Goal: Task Accomplishment & Management: Manage account settings

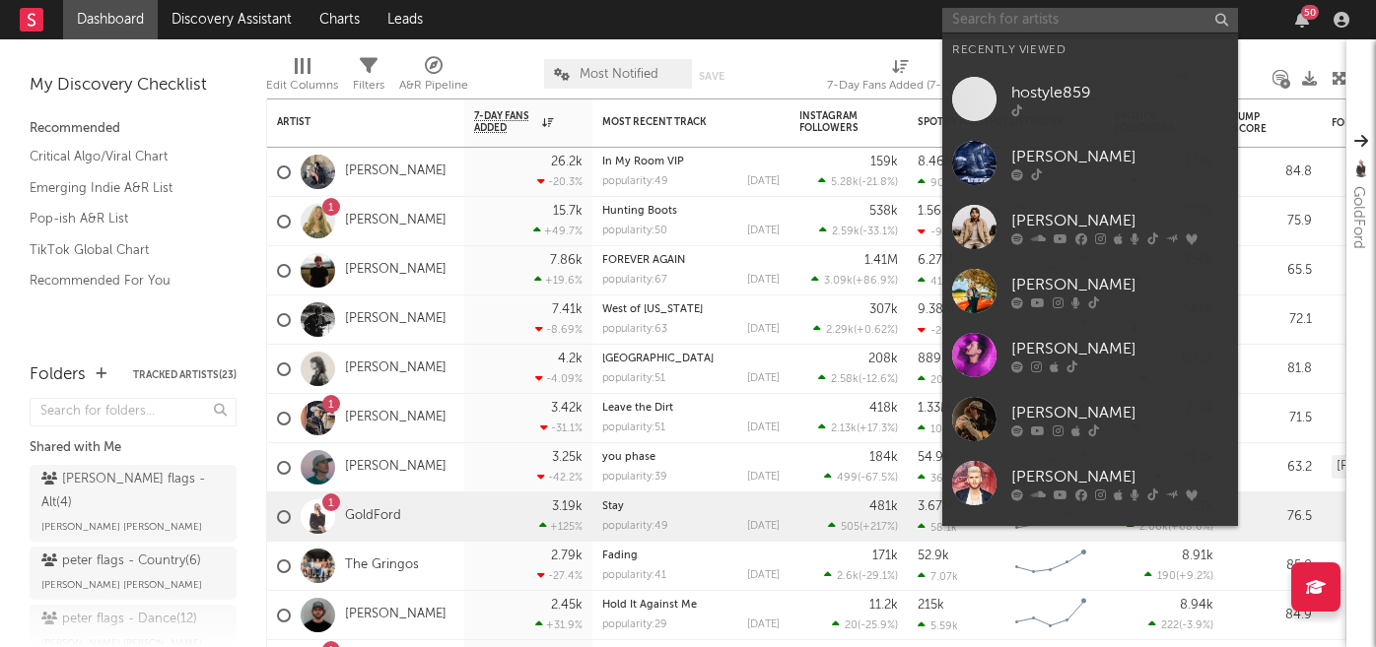
click at [1010, 21] on input "text" at bounding box center [1090, 20] width 296 height 25
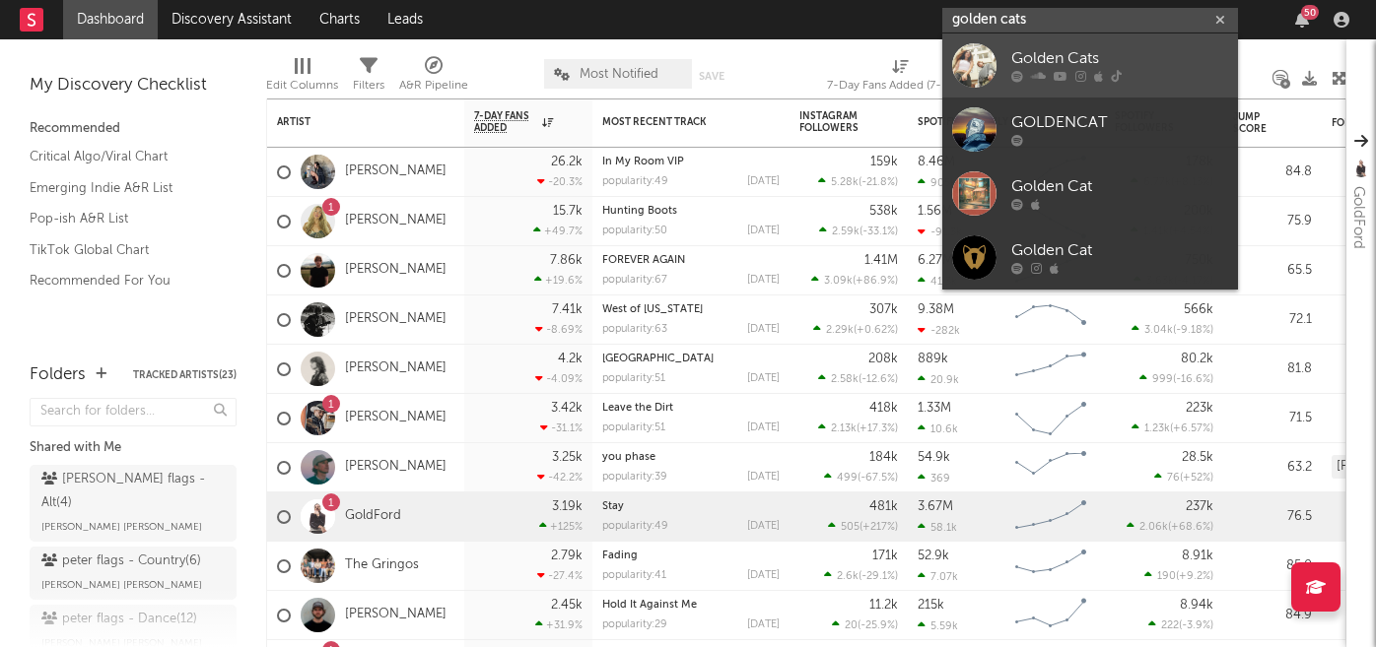
type input "golden cats"
click at [1030, 56] on div "Golden Cats" at bounding box center [1119, 59] width 217 height 24
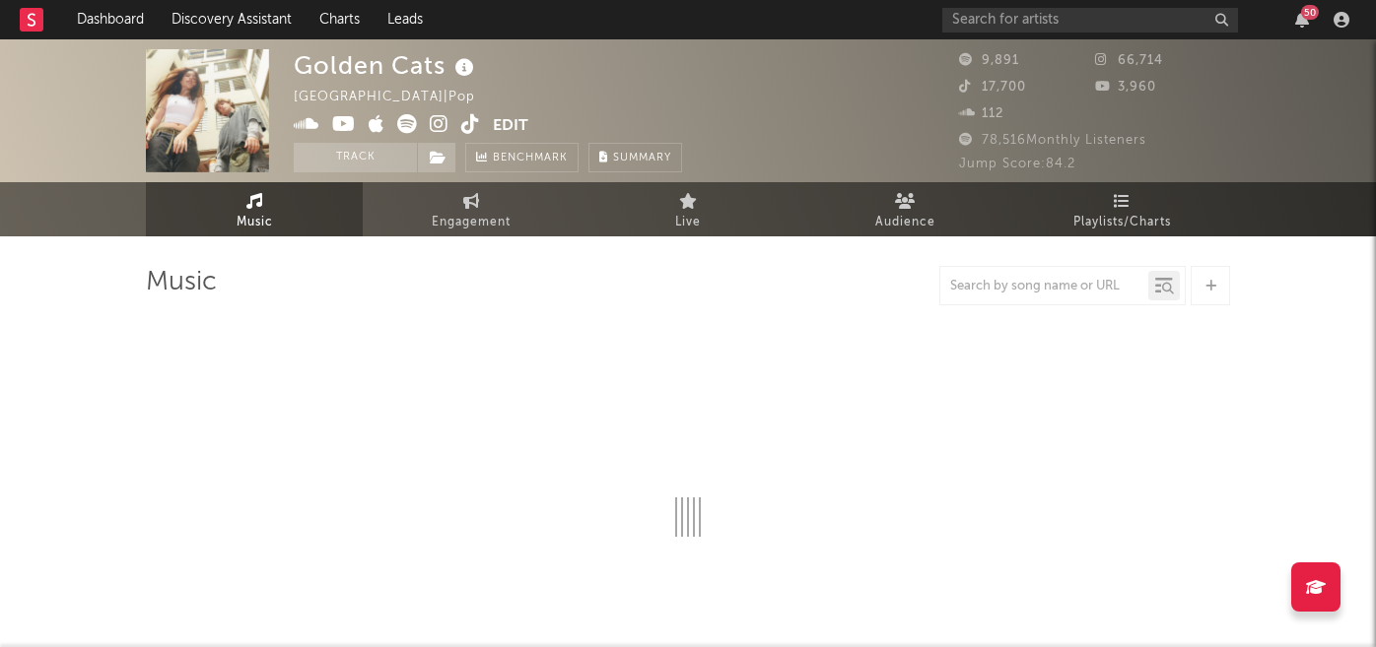
select select "6m"
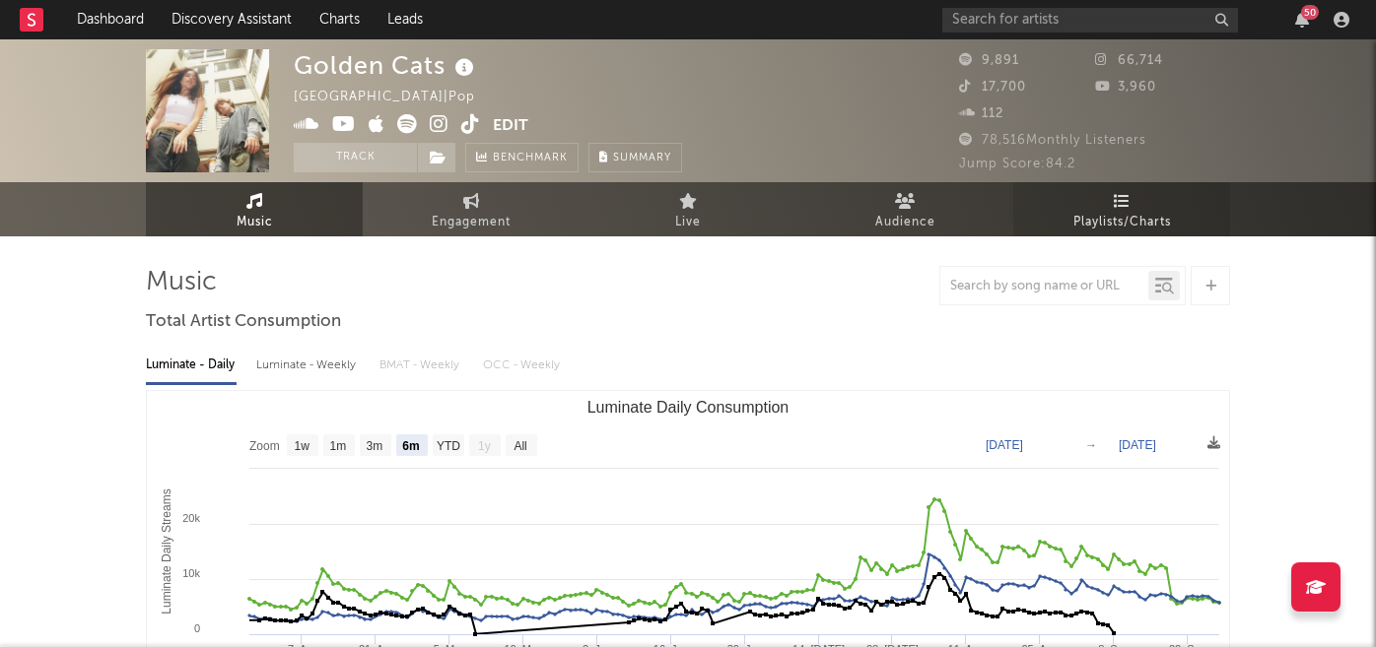
click at [1137, 212] on span "Playlists/Charts" at bounding box center [1122, 223] width 98 height 24
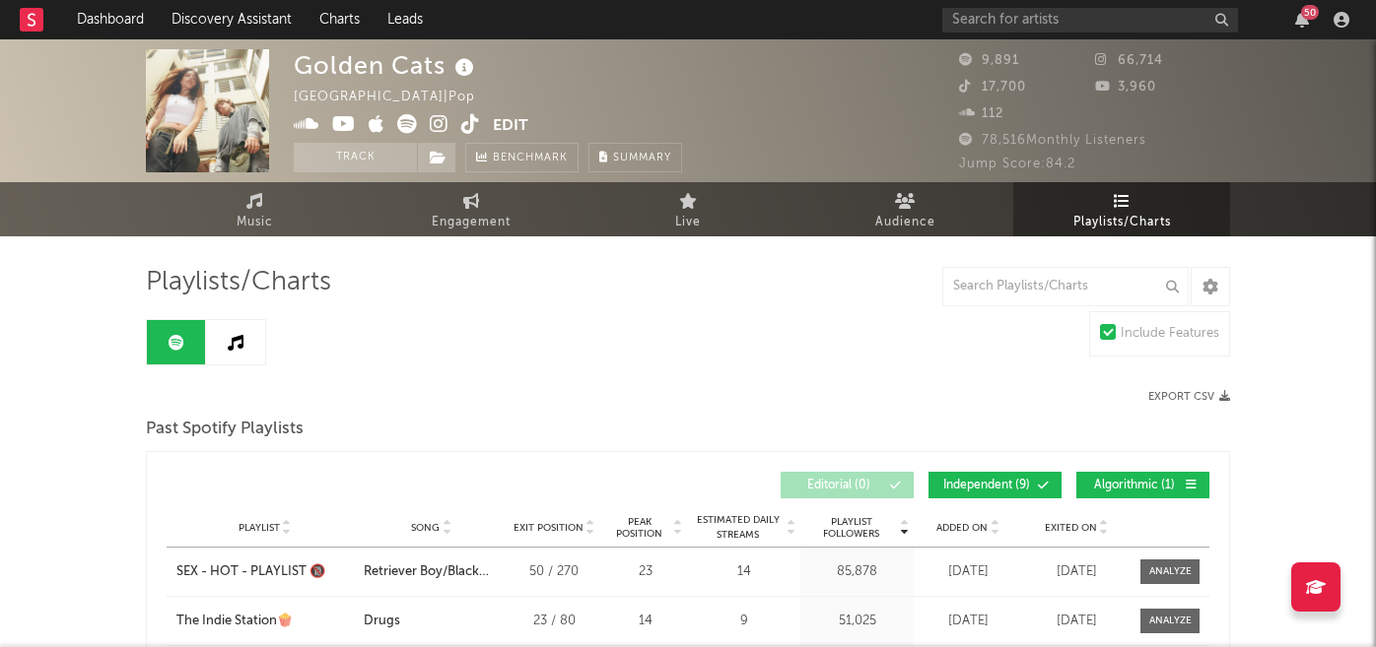
click at [450, 125] on span at bounding box center [393, 126] width 199 height 25
click at [437, 125] on icon at bounding box center [439, 124] width 19 height 20
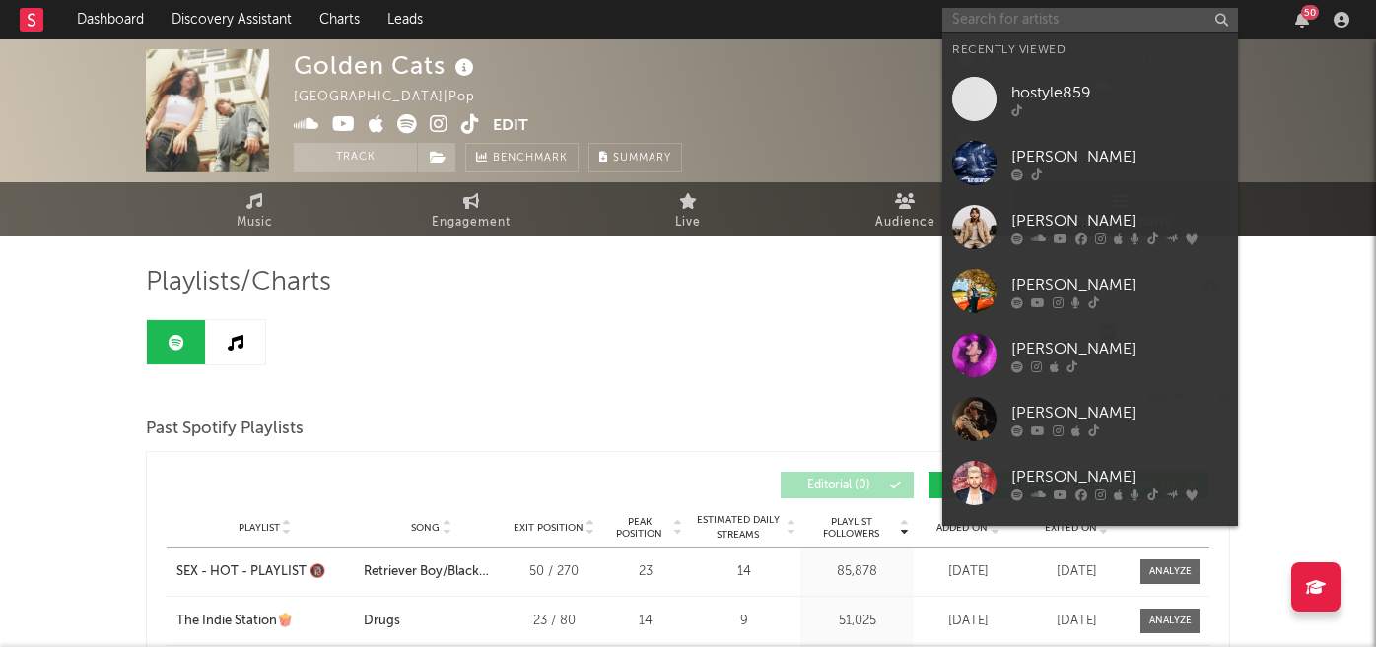
click at [1047, 18] on input "text" at bounding box center [1090, 20] width 296 height 25
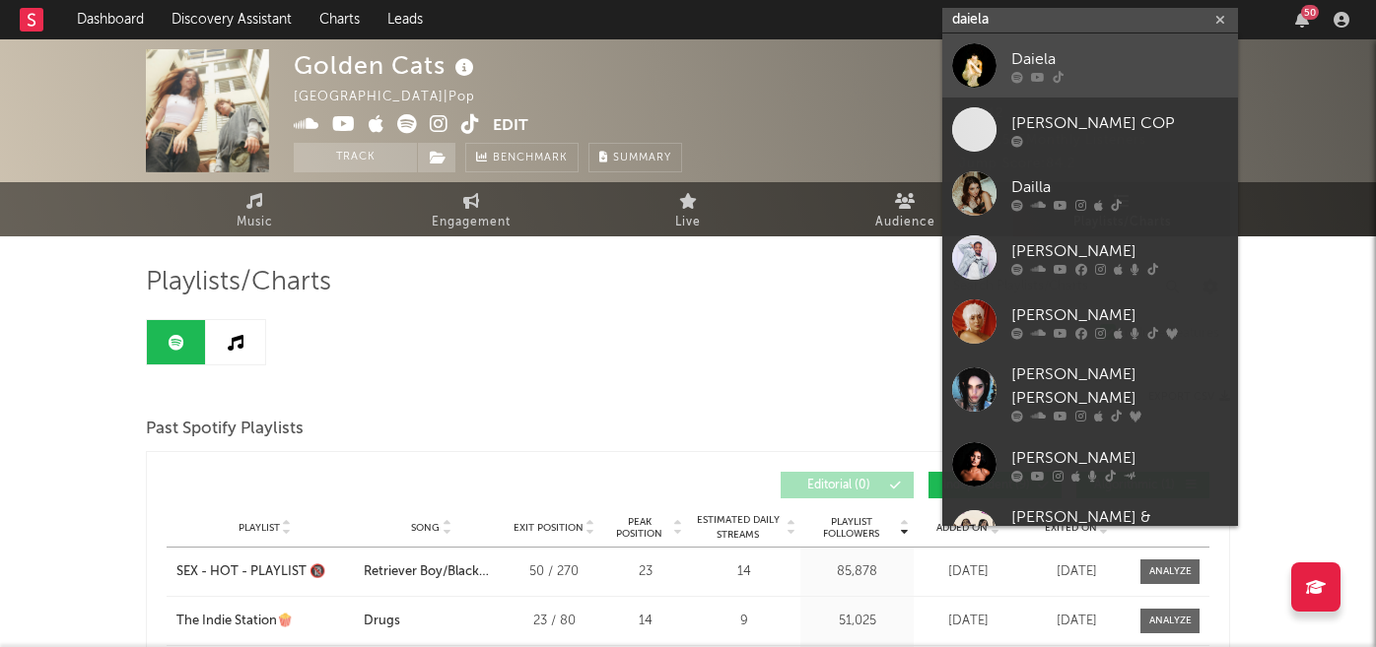
type input "daiela"
click at [1109, 64] on div "Daiela" at bounding box center [1119, 59] width 217 height 24
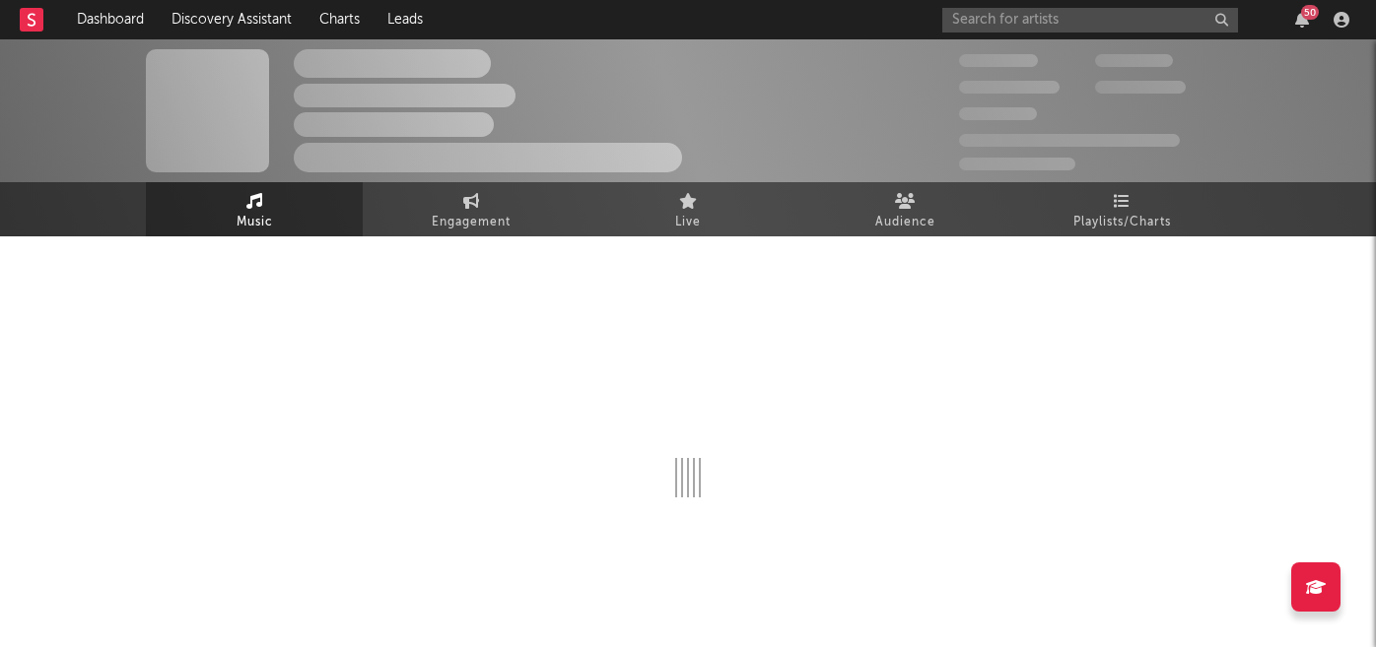
select select "6m"
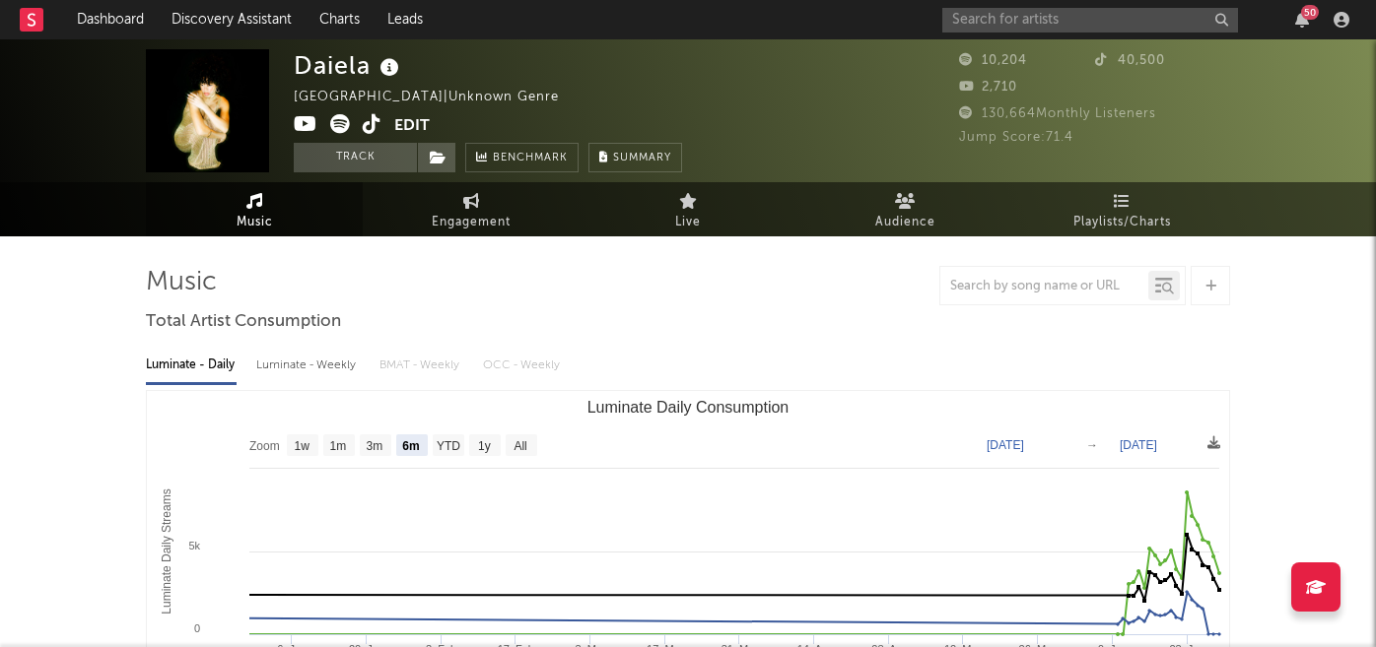
click at [411, 122] on button "Edit" at bounding box center [411, 126] width 35 height 25
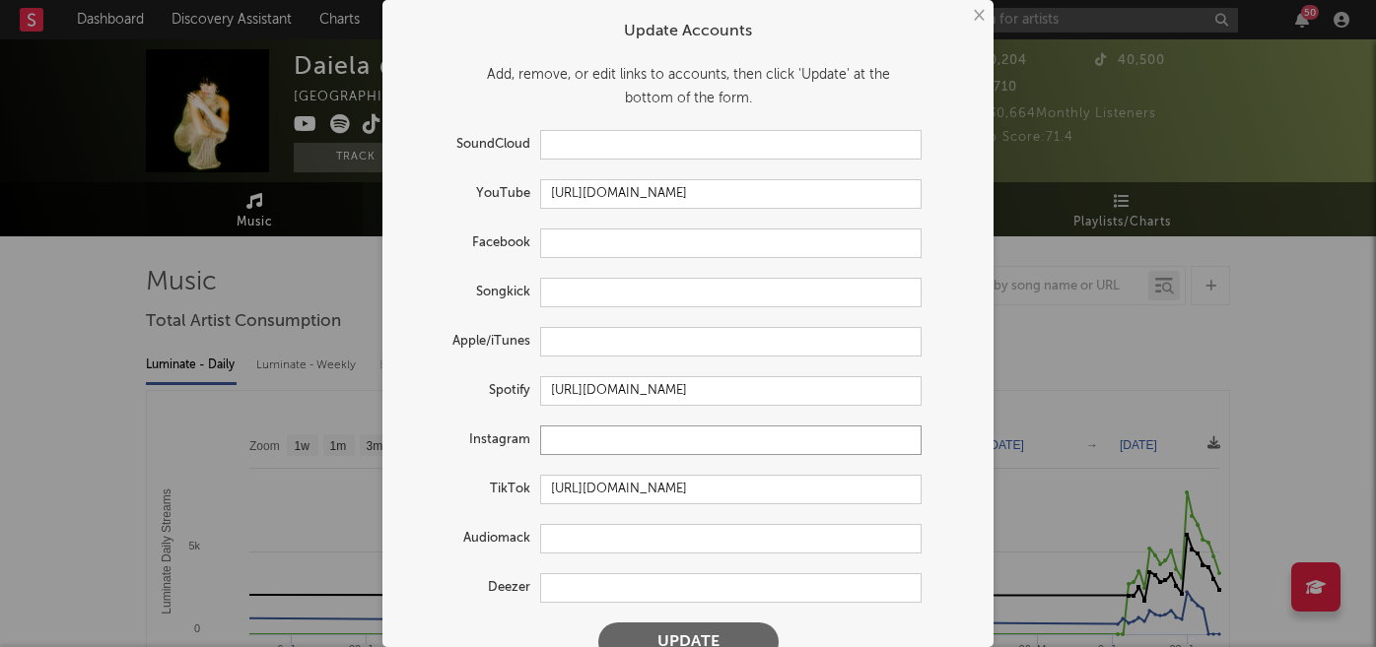
click at [599, 439] on input "text" at bounding box center [730, 441] width 381 height 30
paste input "https://www.instagram.com/daiiiiela/"
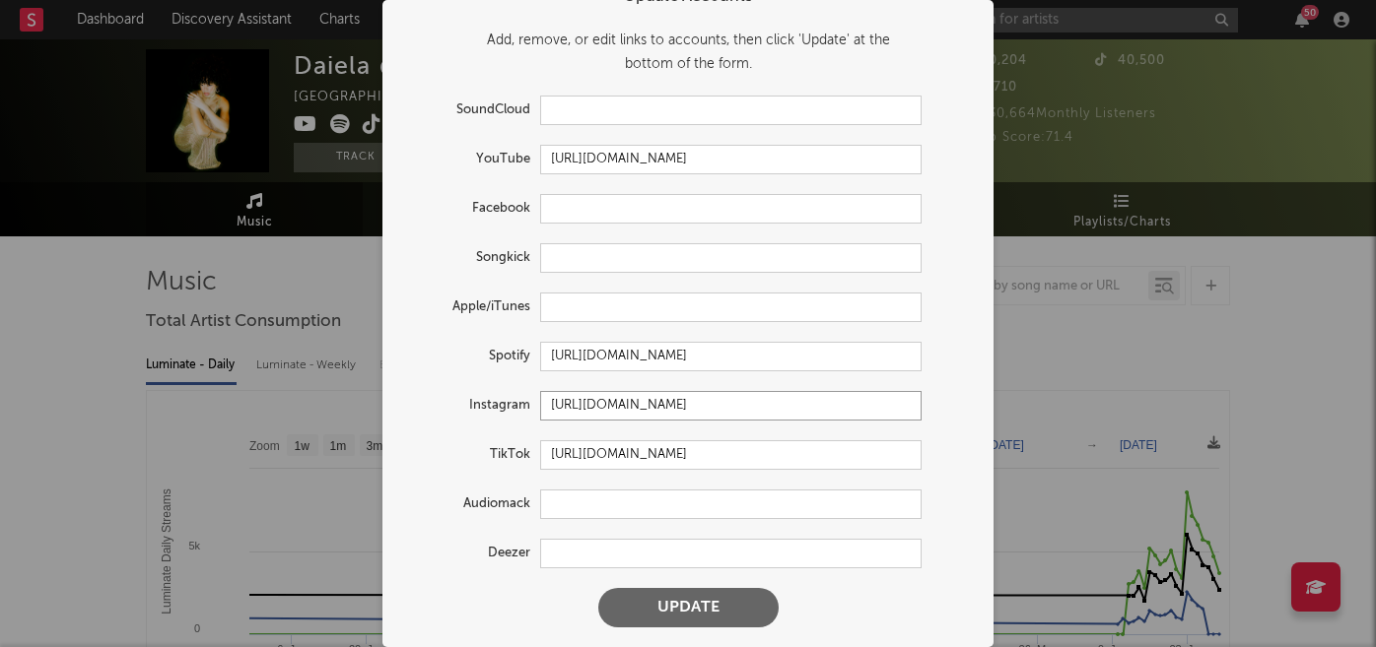
type input "https://www.instagram.com/daiiiiela/"
click at [621, 299] on input "text" at bounding box center [730, 308] width 381 height 30
paste input "https://music.apple.com/il/artist/daiela/1551167277"
click at [706, 306] on input "https://music.apple.com/il/artist/daiela/1551167277" at bounding box center [730, 308] width 381 height 30
type input "https://music.apple.com/us/artist/daiela/1551167277"
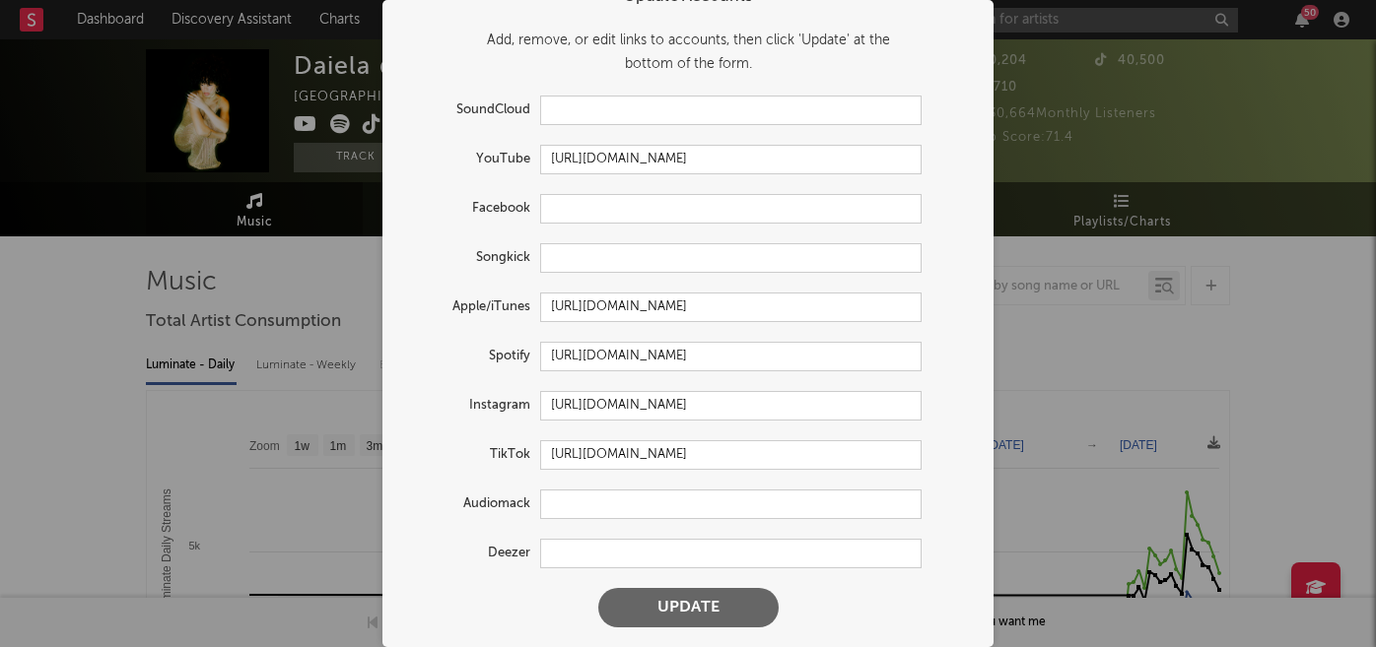
click at [719, 609] on button "Update" at bounding box center [688, 607] width 180 height 39
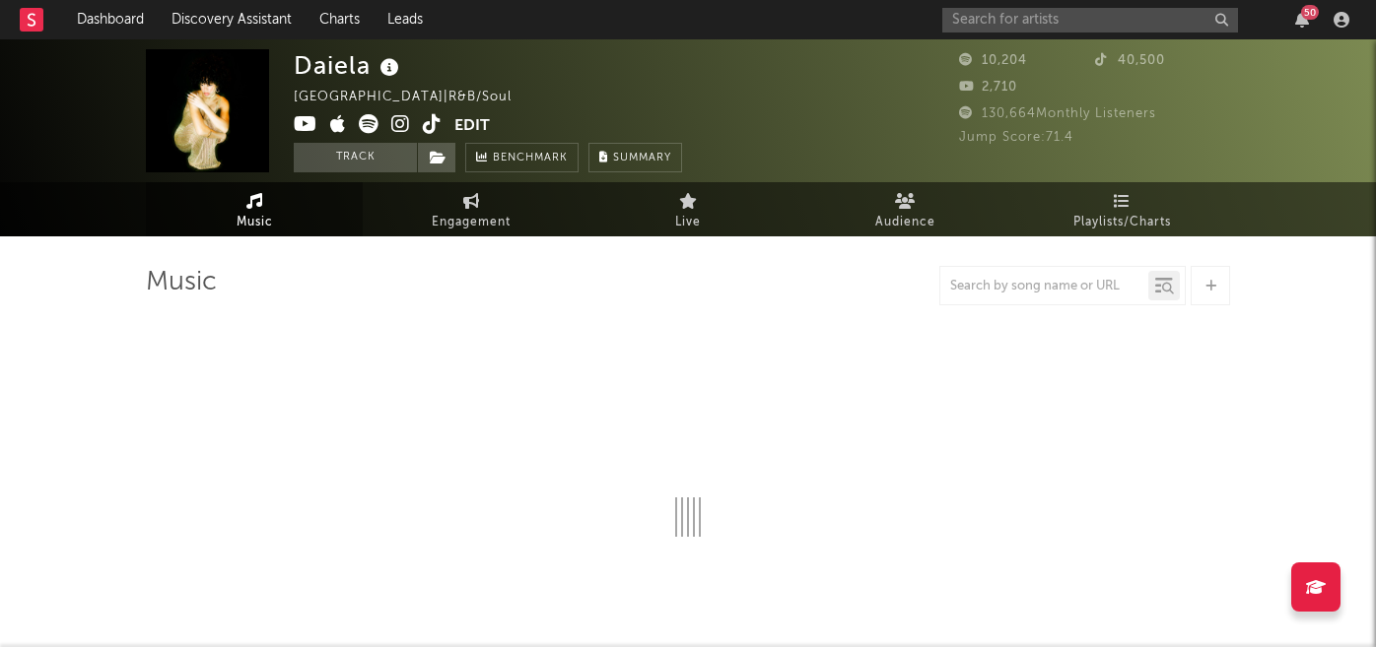
select select "6m"
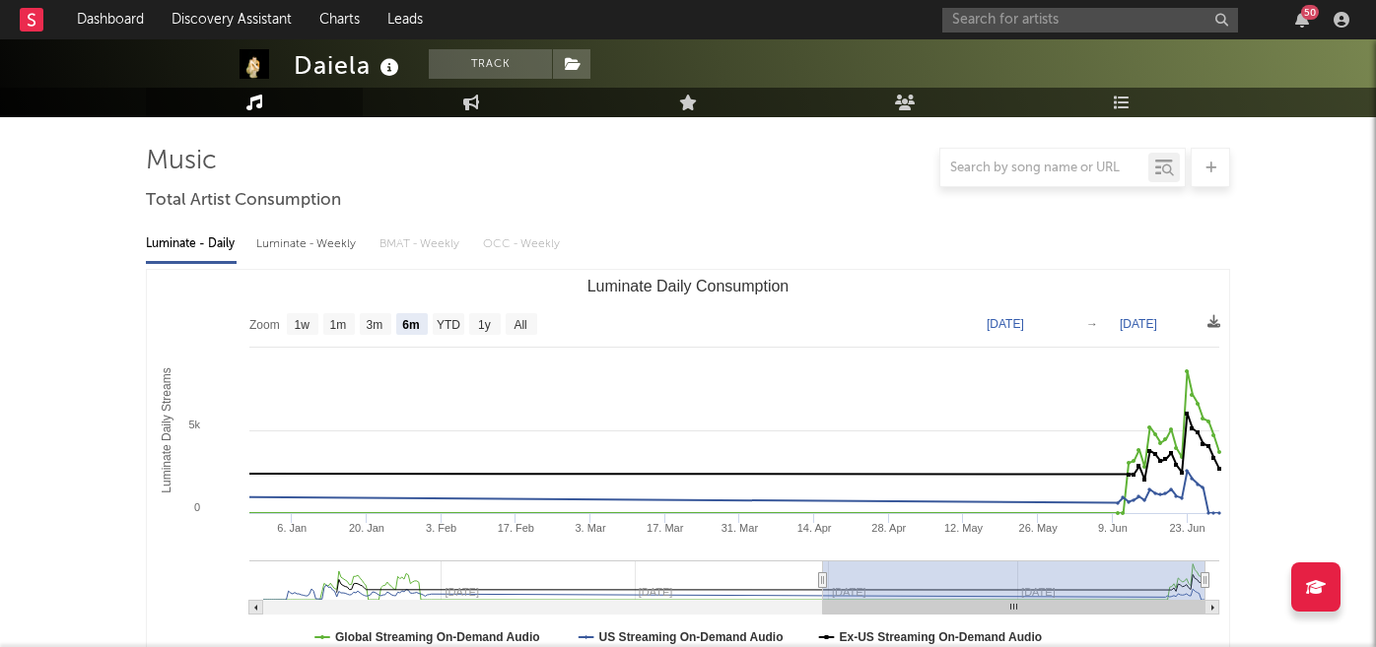
scroll to position [176, 0]
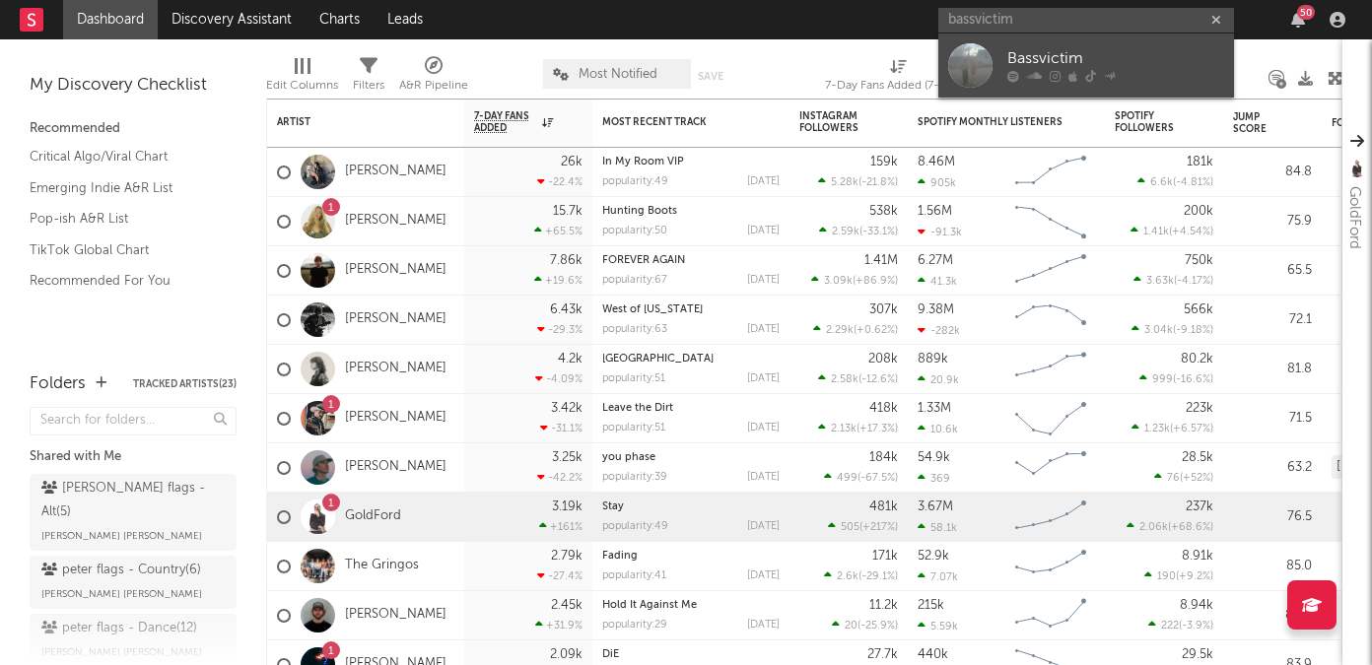
type input "bassvictim"
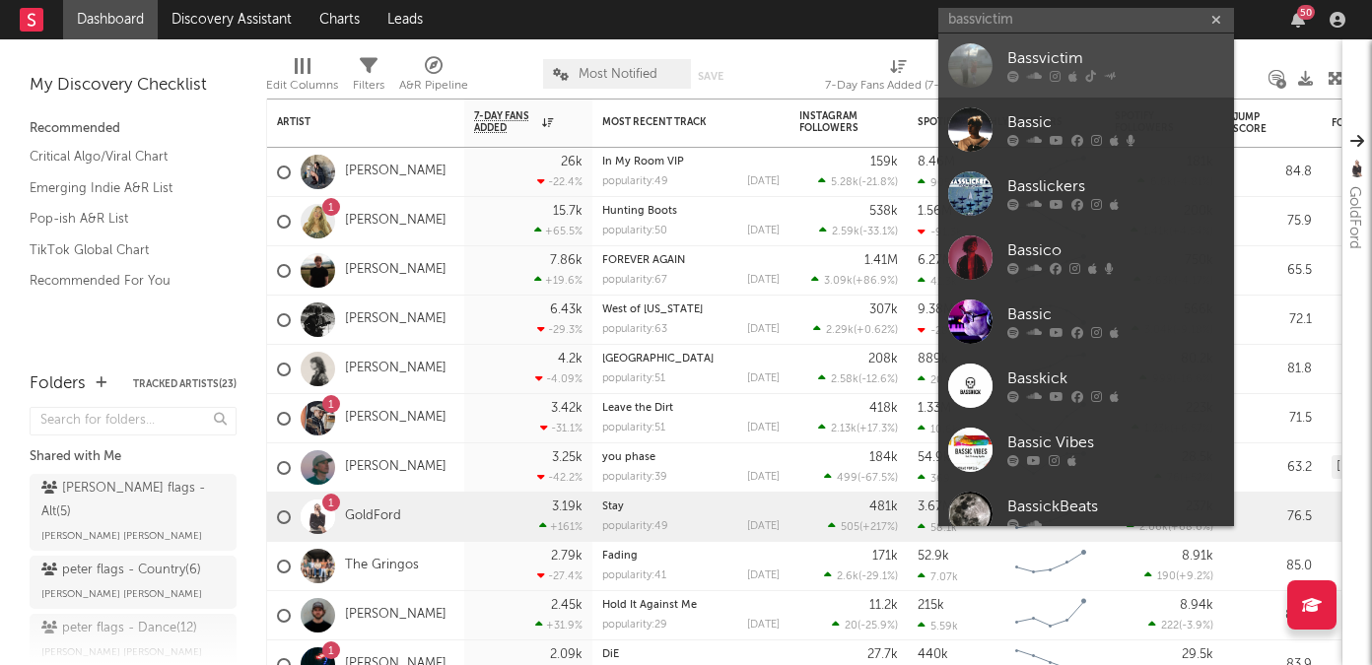
click at [1005, 58] on link "Bassvictim" at bounding box center [1086, 66] width 296 height 64
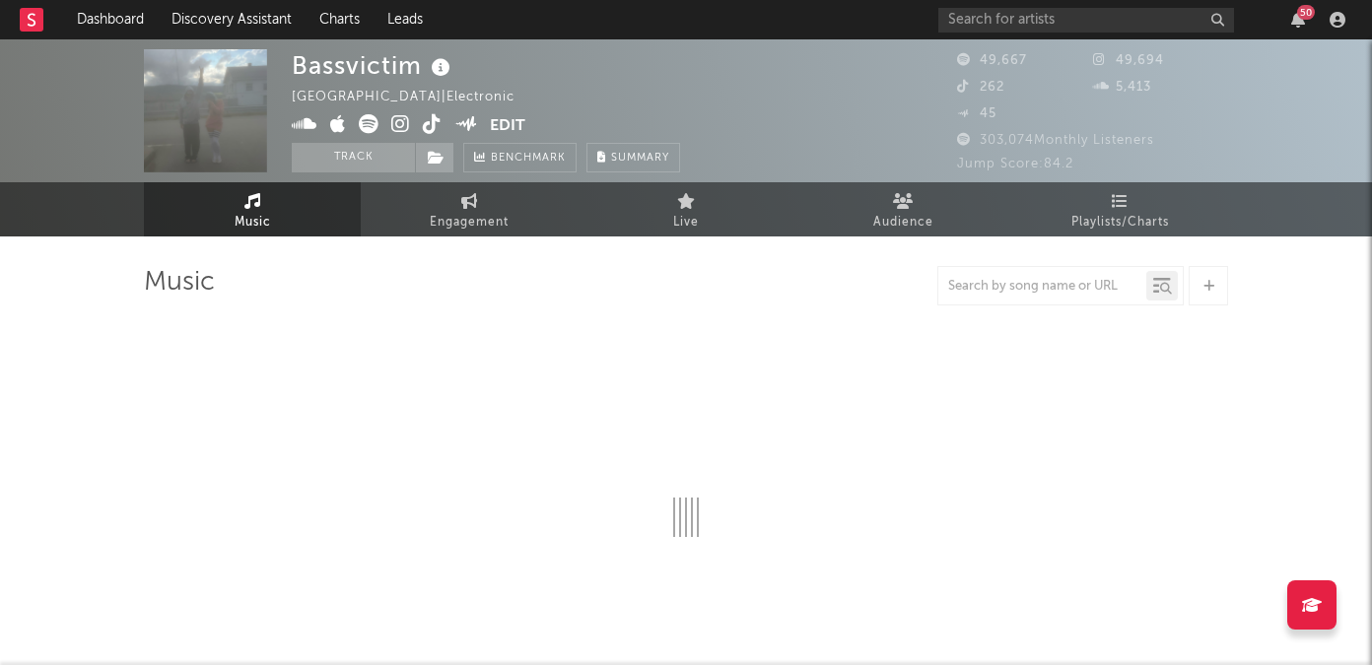
select select "6m"
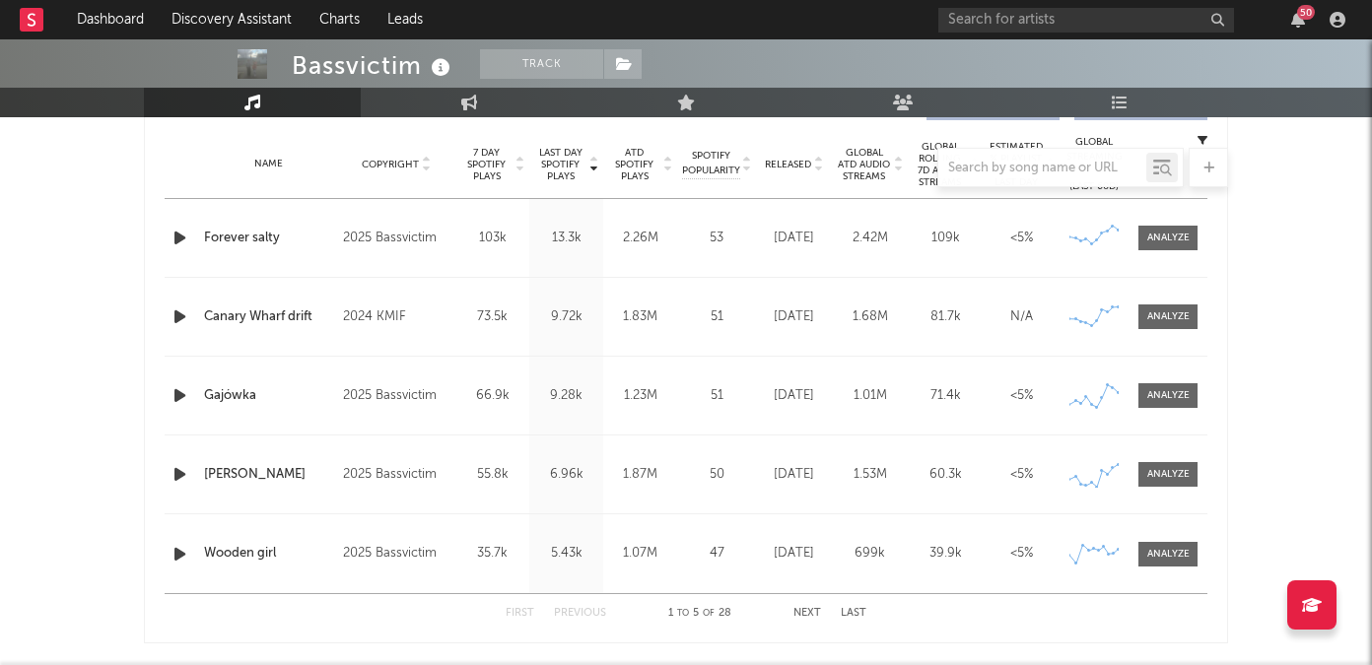
scroll to position [674, 0]
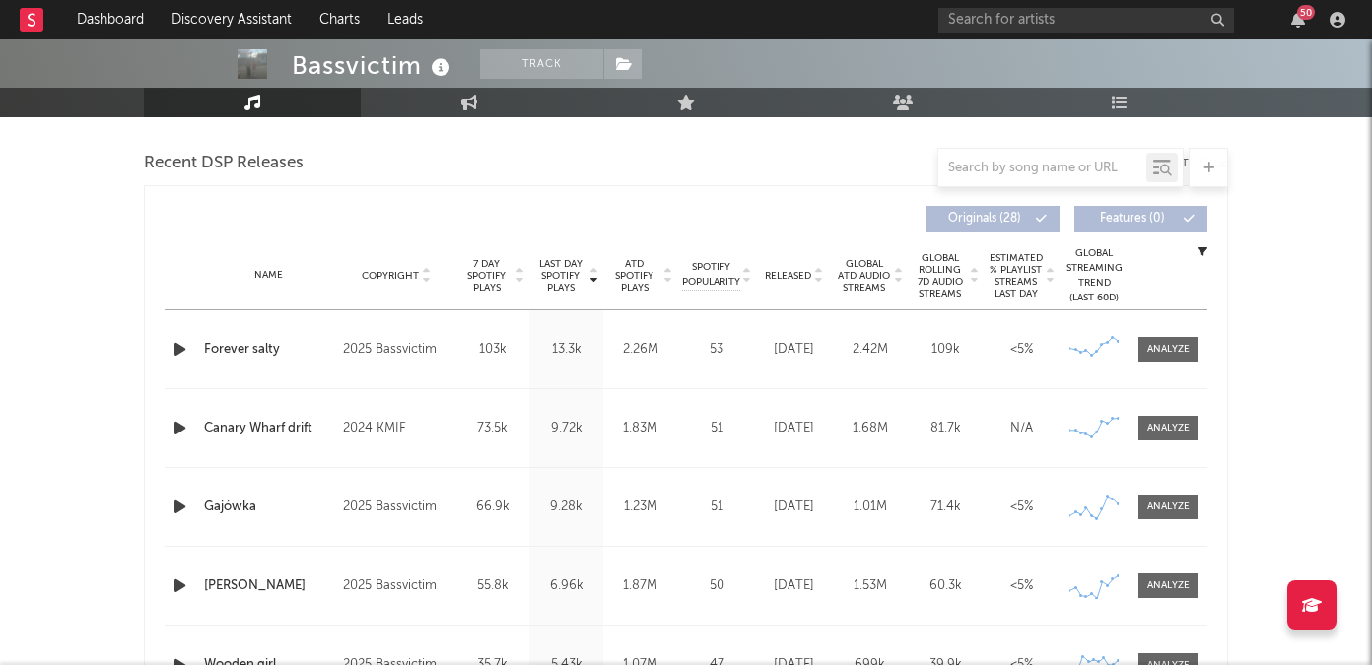
click at [811, 276] on div at bounding box center [817, 275] width 12 height 15
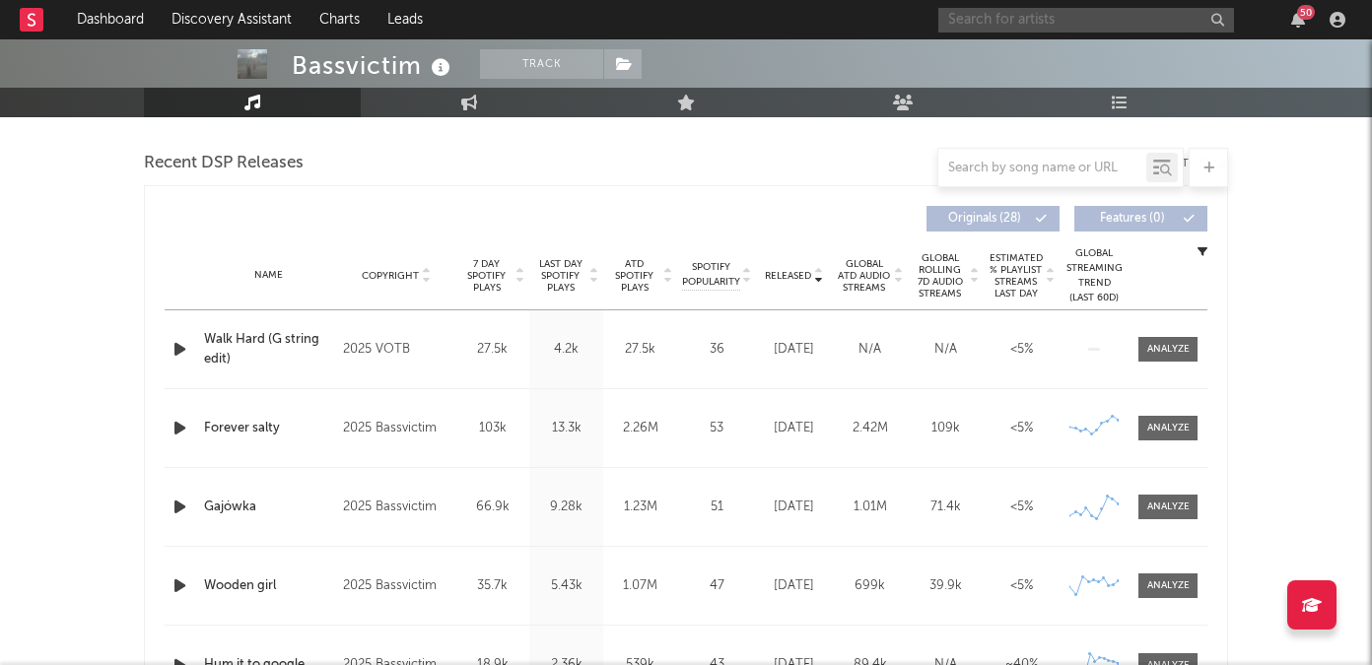
click at [1012, 32] on input "text" at bounding box center [1086, 20] width 296 height 25
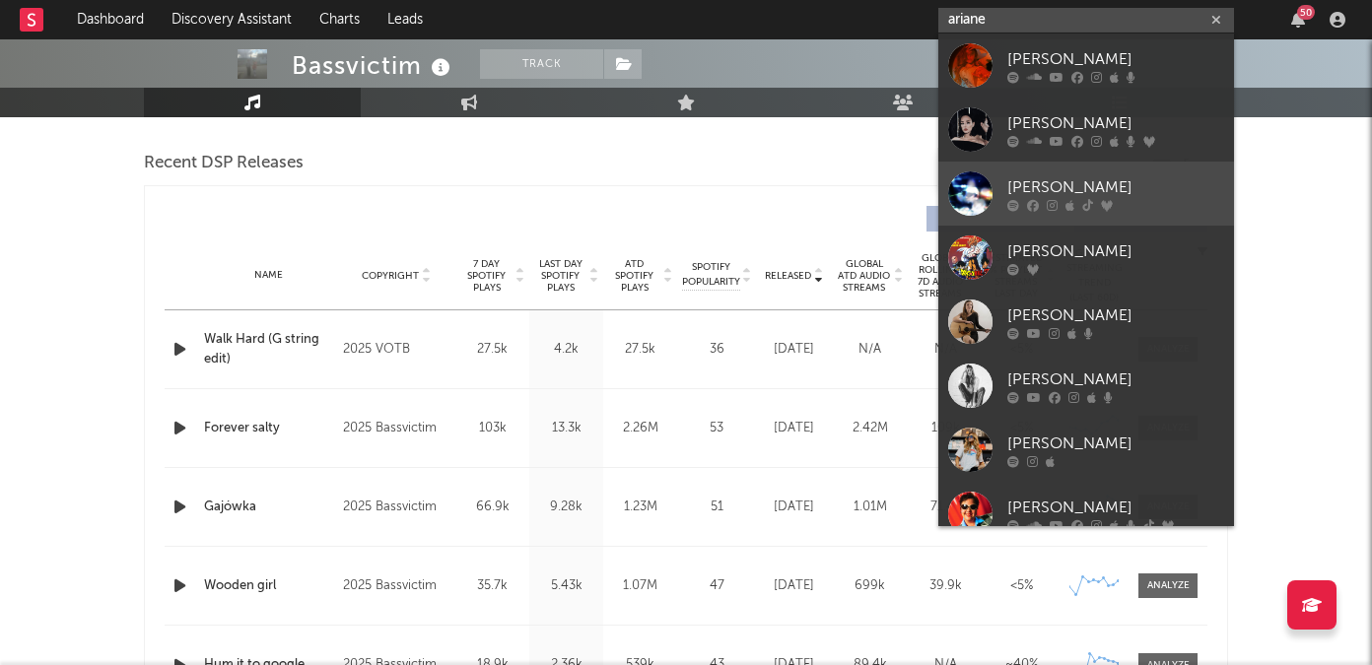
type input "ariane"
click at [1098, 189] on div "[PERSON_NAME]" at bounding box center [1115, 187] width 217 height 24
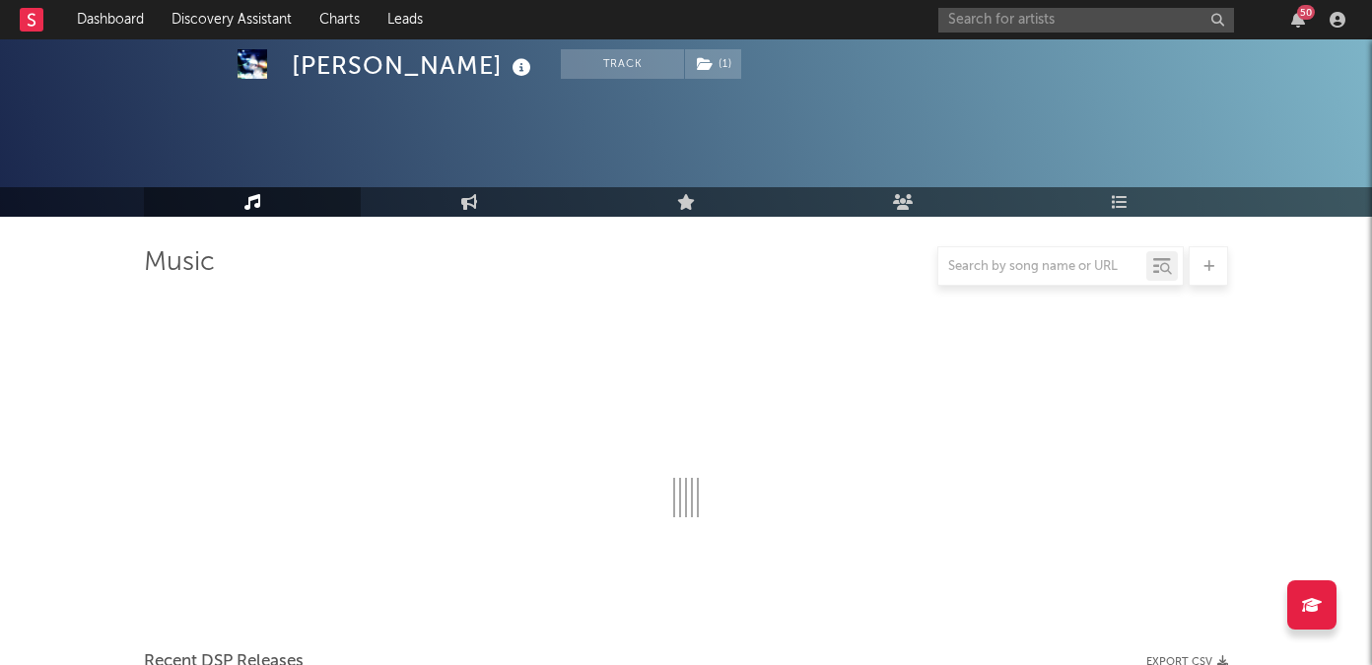
scroll to position [674, 0]
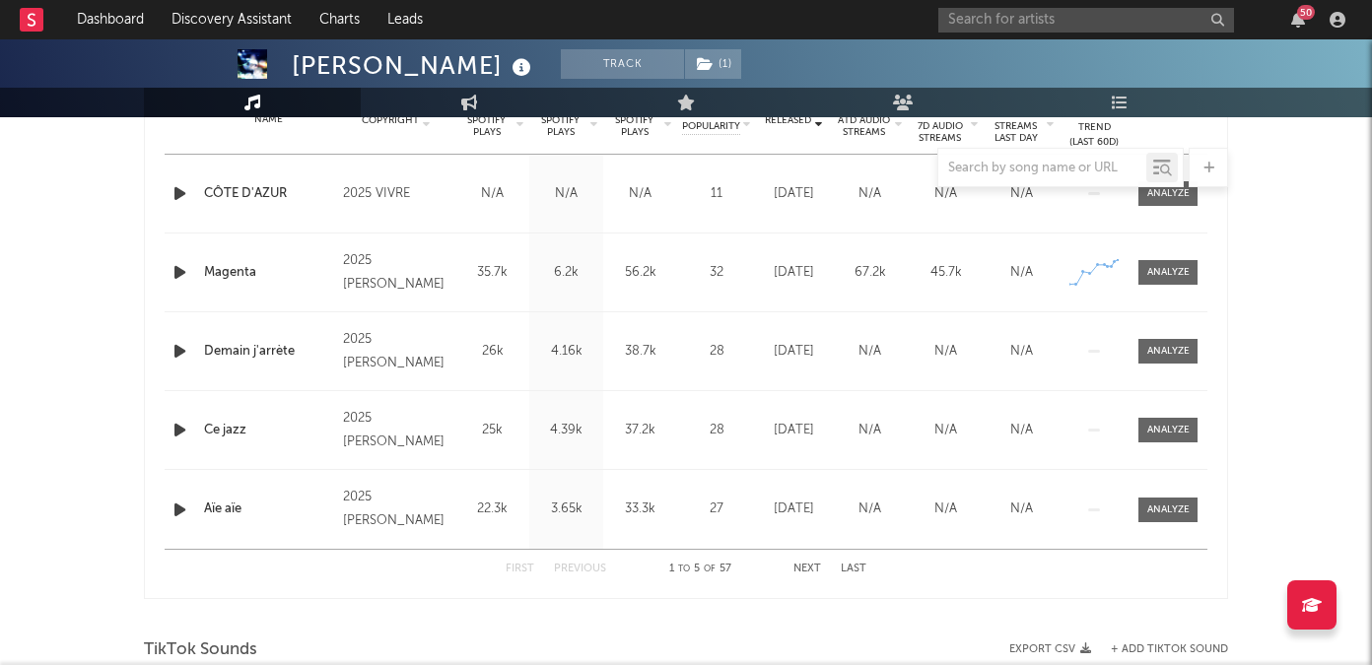
select select "1w"
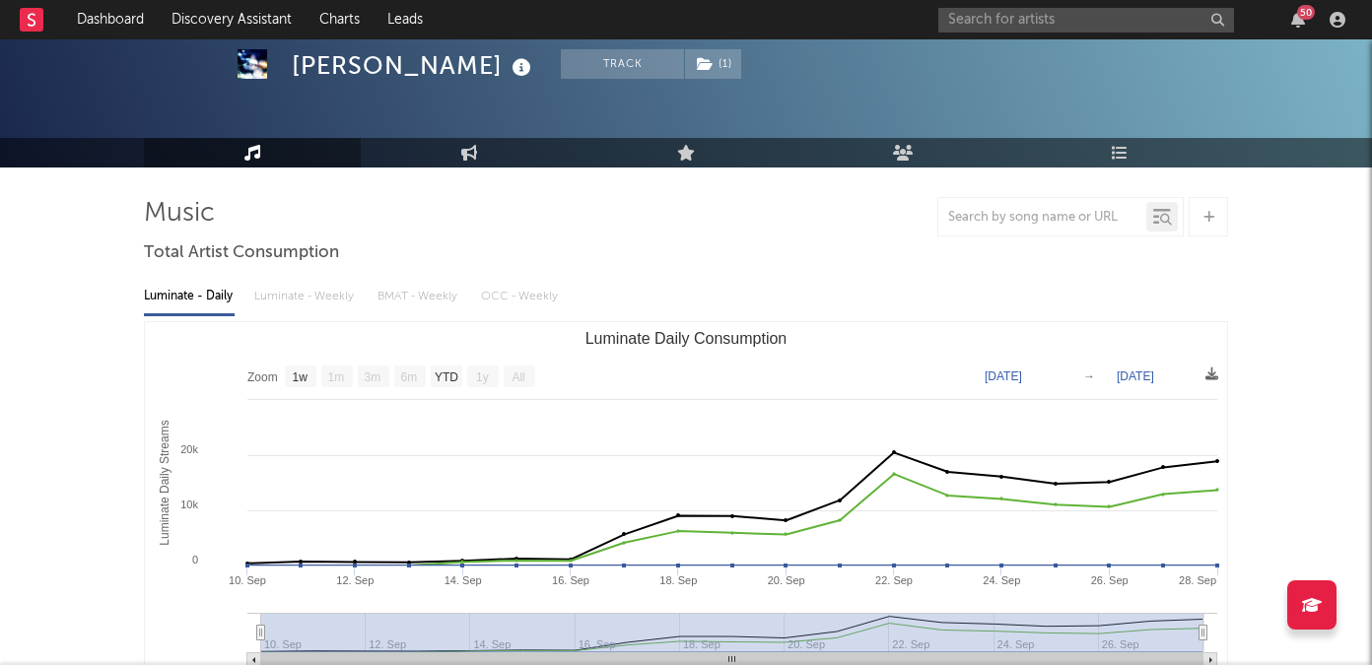
scroll to position [92, 0]
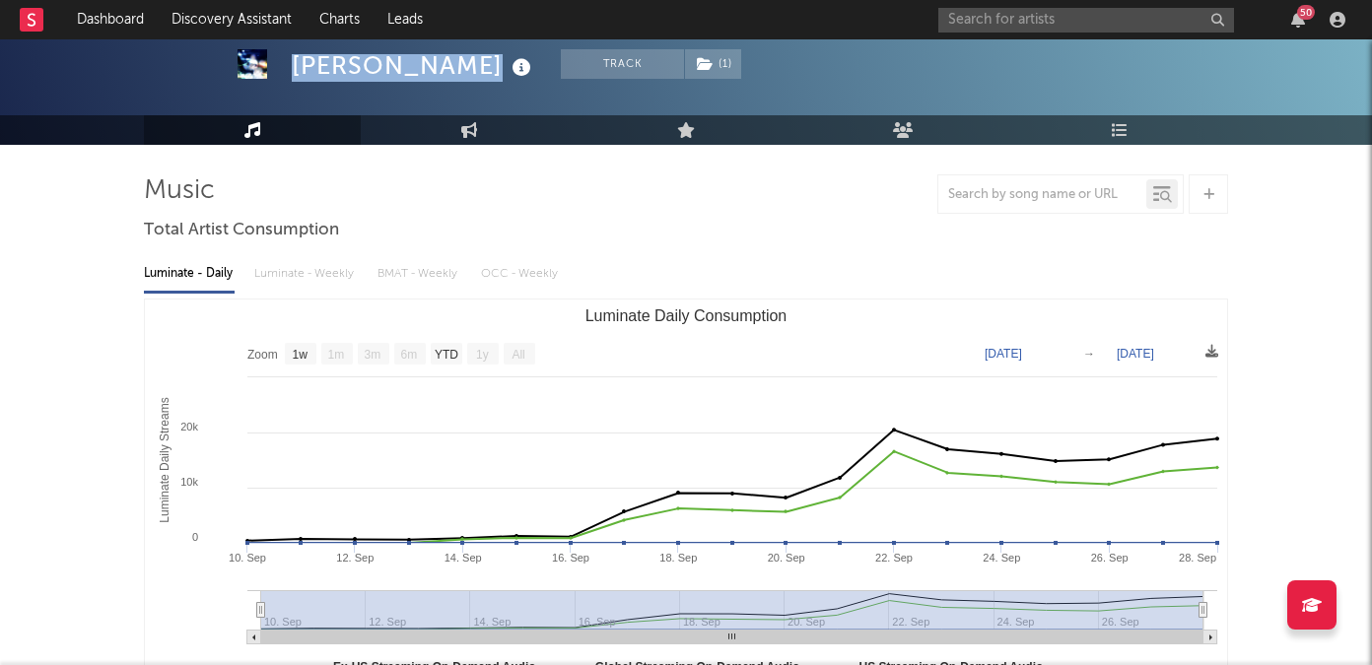
drag, startPoint x: 294, startPoint y: 67, endPoint x: 489, endPoint y: 78, distance: 195.4
click at [489, 78] on div "[PERSON_NAME]" at bounding box center [414, 65] width 244 height 33
copy div "[PERSON_NAME]"
